Goal: Task Accomplishment & Management: Manage account settings

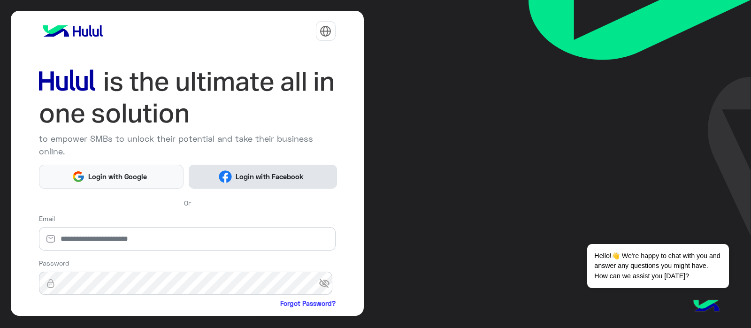
click at [223, 183] on button "Login with Facebook" at bounding box center [263, 177] width 148 height 24
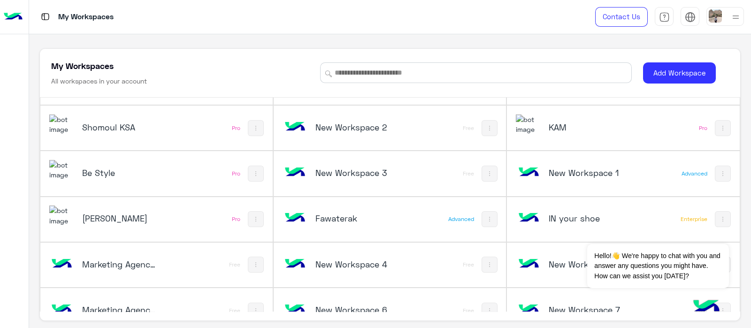
scroll to position [1559, 0]
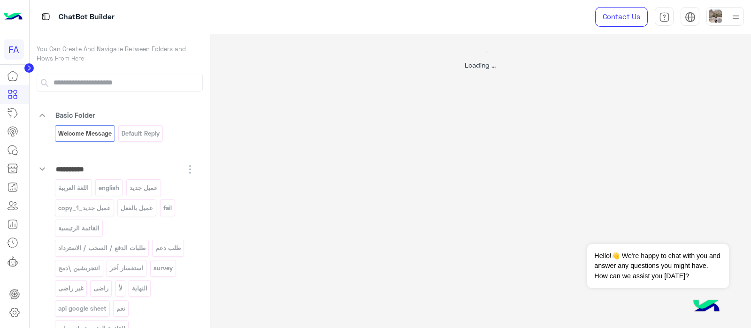
select select "*"
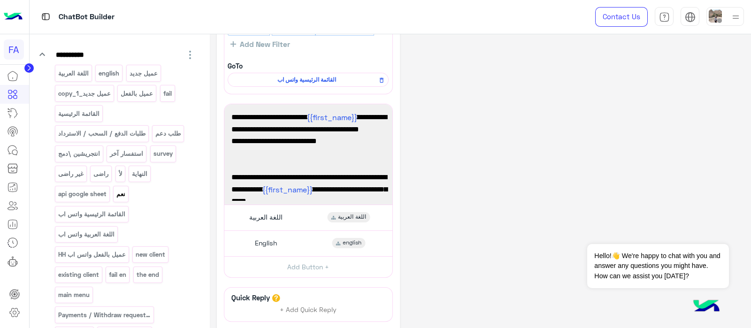
scroll to position [84, 0]
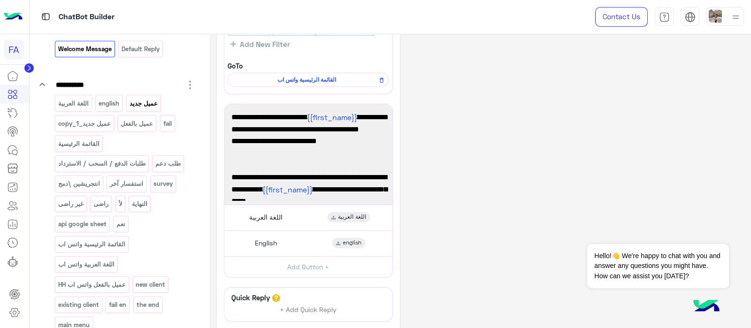
click at [143, 99] on p "عميل جديد" at bounding box center [144, 103] width 30 height 11
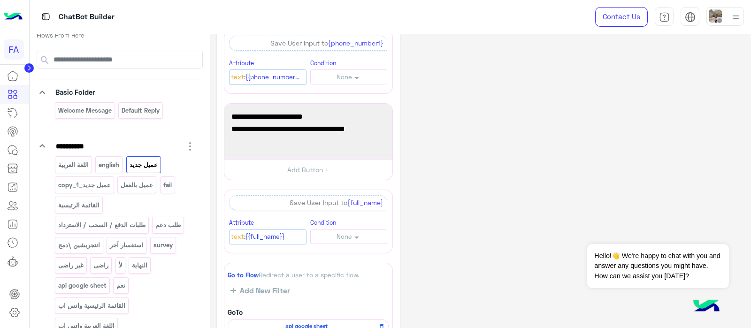
scroll to position [0, 0]
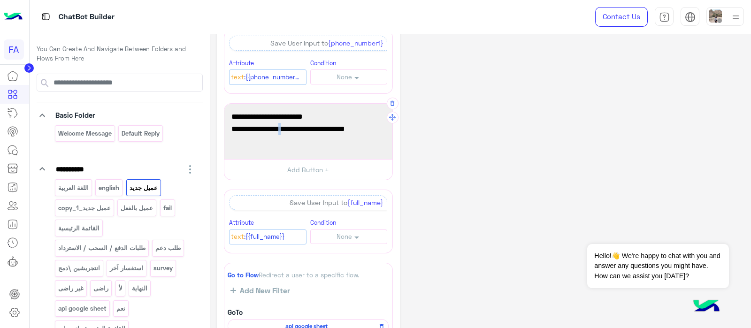
click at [277, 132] on span "و رابط الموقع الخاص بك او سوشيال ميديا:" at bounding box center [308, 129] width 154 height 12
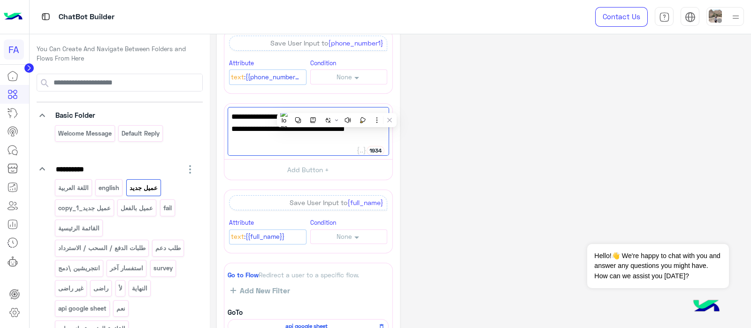
click at [518, 213] on div "**********" at bounding box center [480, 200] width 527 height 536
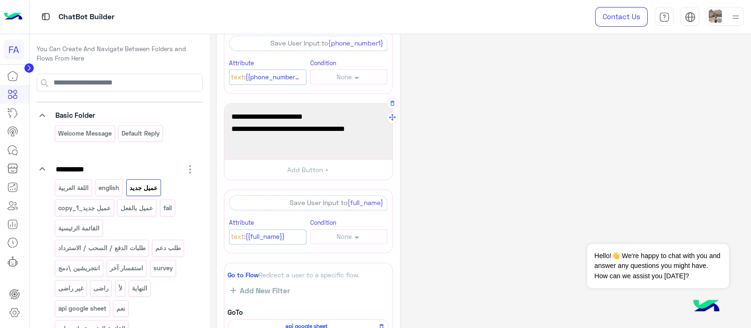
click at [378, 128] on span "و رابط الموقع الخاص بك او سوشيال ميديا:" at bounding box center [308, 129] width 154 height 12
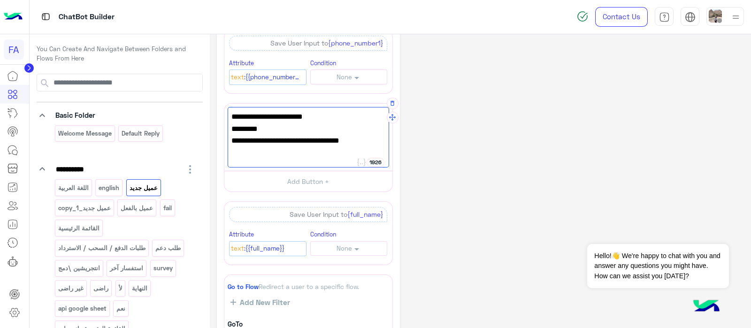
click at [335, 132] on span "و ايميلك" at bounding box center [308, 129] width 154 height 12
click at [338, 146] on div "من فضلك ادخل اسمك بالكامل و ايميلك رابط الموقع الخاص بك او سوشيال ميديا:" at bounding box center [308, 137] width 161 height 61
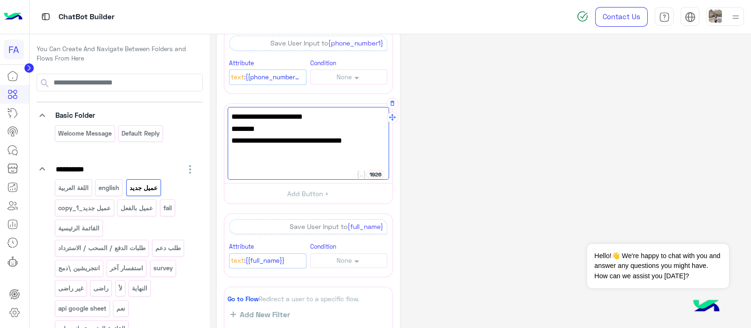
click at [357, 121] on span "من فضلك ادخل اسمك بالكامل" at bounding box center [308, 117] width 154 height 12
click at [349, 127] on span "و ايميلك" at bounding box center [308, 129] width 154 height 12
type textarea "**********"
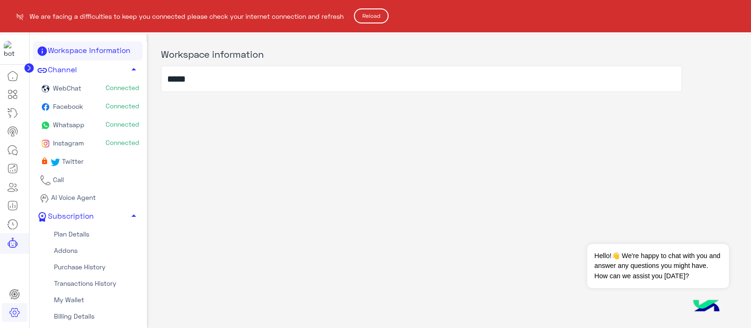
click at [380, 14] on button "Reload" at bounding box center [371, 15] width 35 height 15
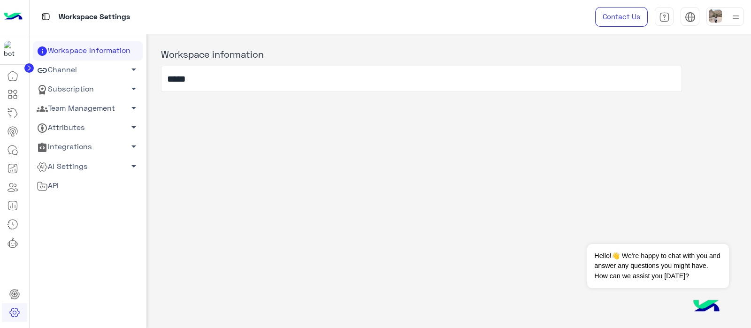
click at [25, 64] on icon at bounding box center [28, 67] width 9 height 9
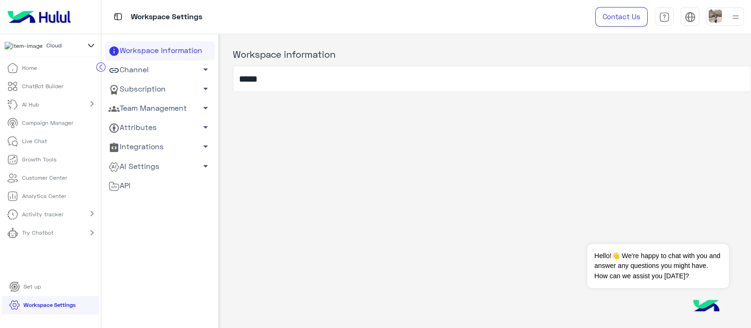
click at [91, 47] on icon at bounding box center [91, 45] width 10 height 11
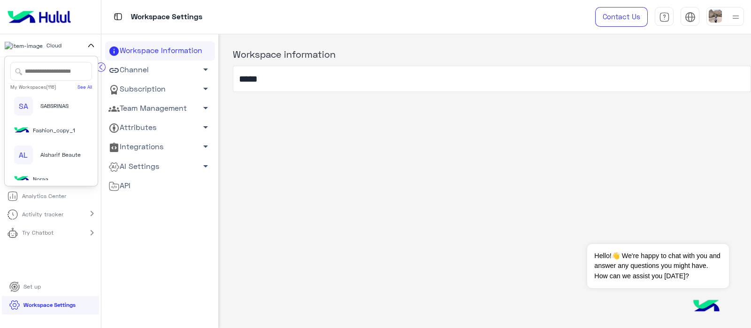
click at [32, 70] on input "text" at bounding box center [51, 71] width 82 height 19
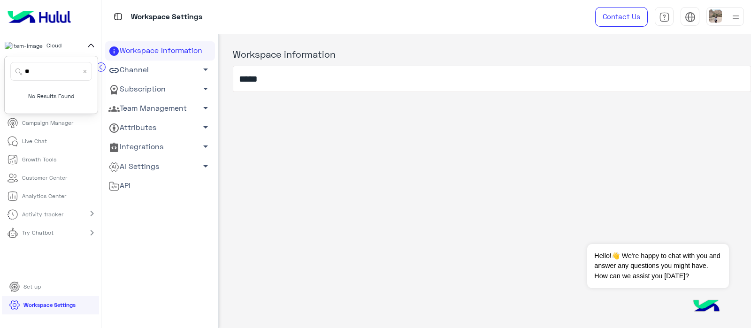
type input "*"
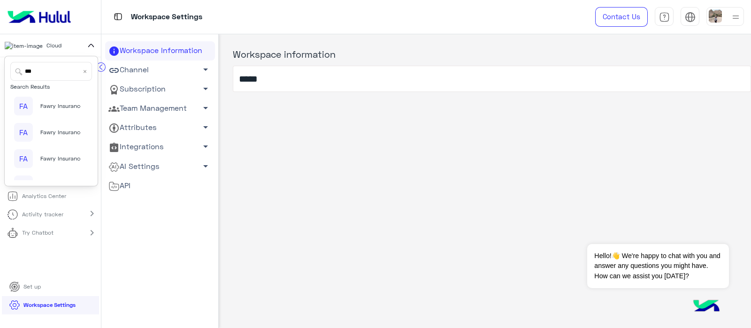
type input "***"
click at [48, 113] on div "FA Fawry Insurance Brokerage`s" at bounding box center [47, 106] width 67 height 19
